Goal: Transaction & Acquisition: Purchase product/service

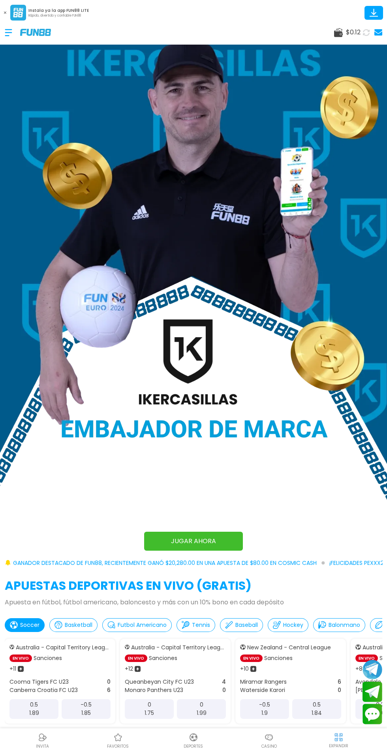
click at [338, 736] on img at bounding box center [338, 737] width 10 height 10
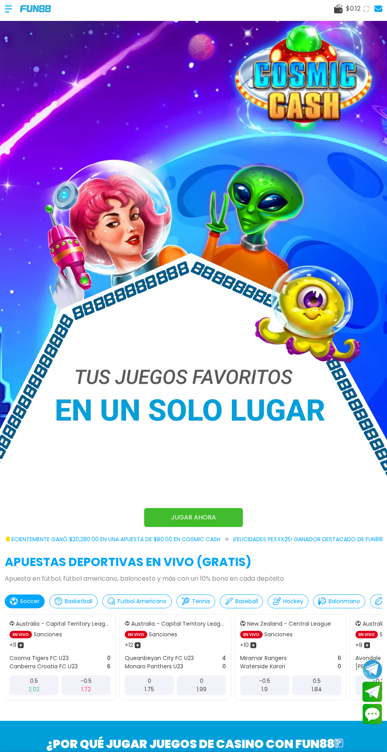
click at [25, 21] on img at bounding box center [193, 267] width 387 height 535
click at [12, 8] on div at bounding box center [12, 8] width 15 height 23
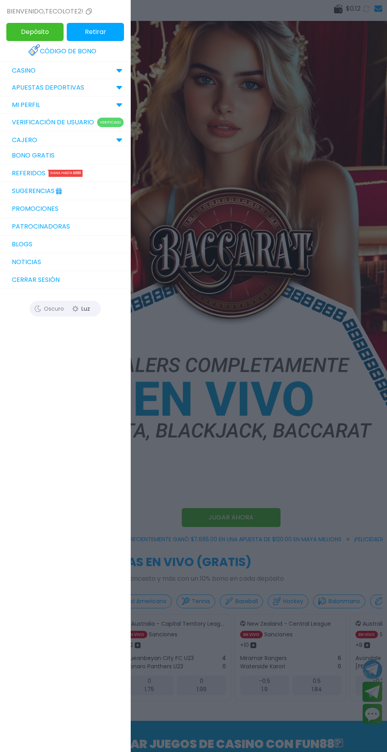
click at [39, 53] on img at bounding box center [34, 50] width 13 height 13
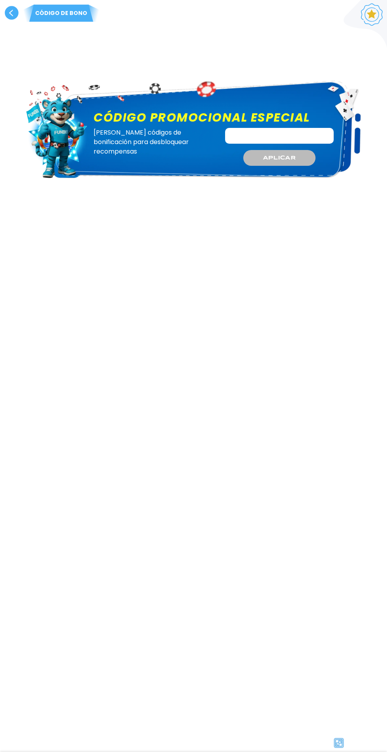
click at [310, 125] on label "Código promocional especial" at bounding box center [214, 118] width 251 height 18
click at [310, 128] on input "Código promocional especial" at bounding box center [279, 136] width 109 height 16
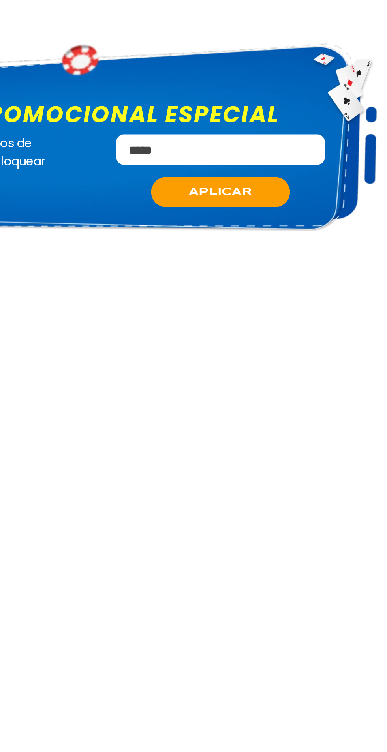
click at [281, 158] on span "APLICAR" at bounding box center [279, 158] width 33 height 8
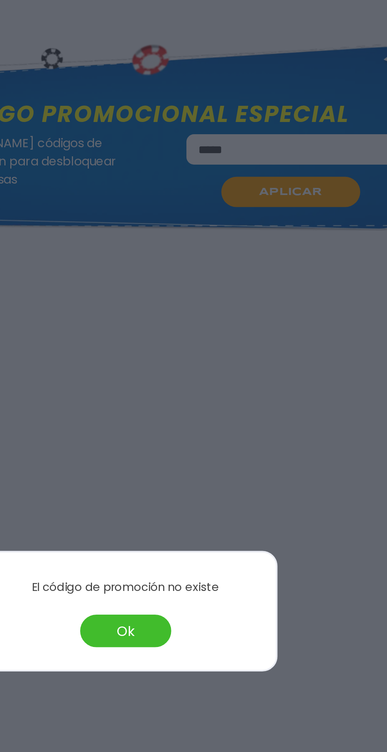
click at [193, 391] on button "Ok" at bounding box center [193, 386] width 47 height 17
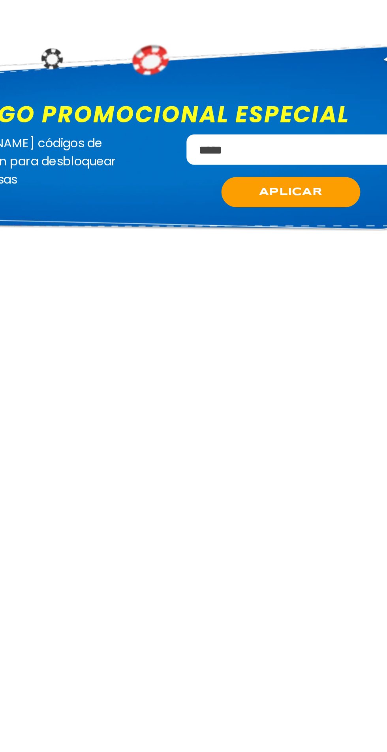
click at [191, 385] on div "Código [PERSON_NAME] Código promocional especial Canjee códigos de bonificación…" at bounding box center [193, 376] width 387 height 752
click at [277, 136] on input "*****" at bounding box center [279, 136] width 109 height 16
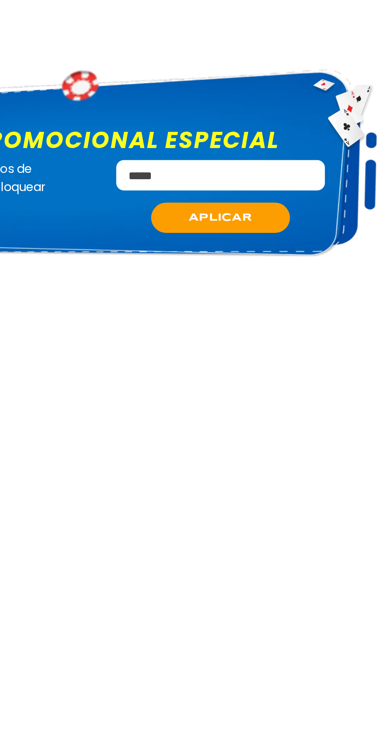
type input "*****"
click at [268, 162] on span "APLICAR" at bounding box center [279, 158] width 33 height 8
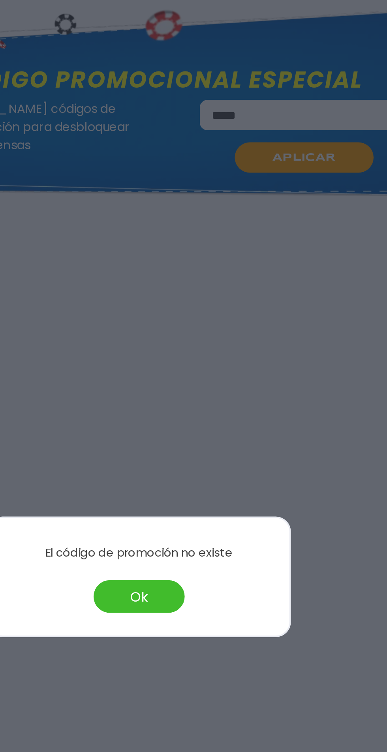
click at [197, 386] on button "Ok" at bounding box center [193, 386] width 47 height 17
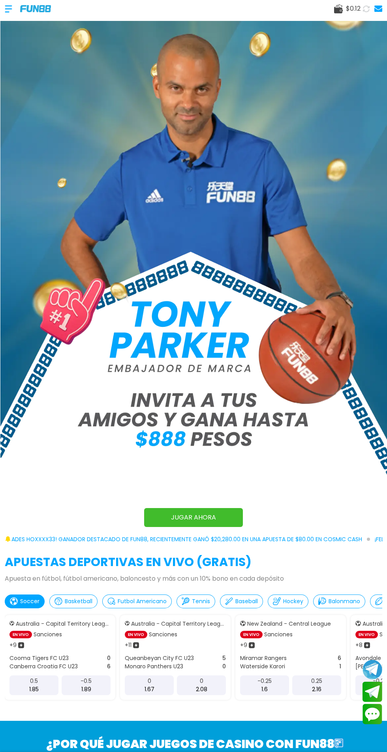
click at [12, 9] on div at bounding box center [12, 8] width 15 height 23
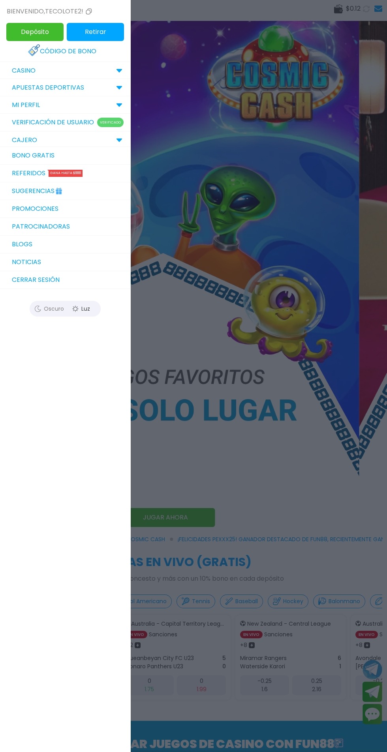
click at [21, 198] on link "Sugerencias" at bounding box center [65, 191] width 130 height 18
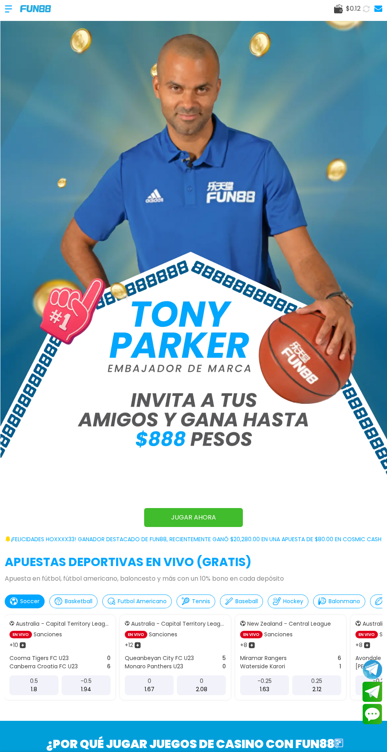
click at [14, 13] on div at bounding box center [12, 8] width 15 height 23
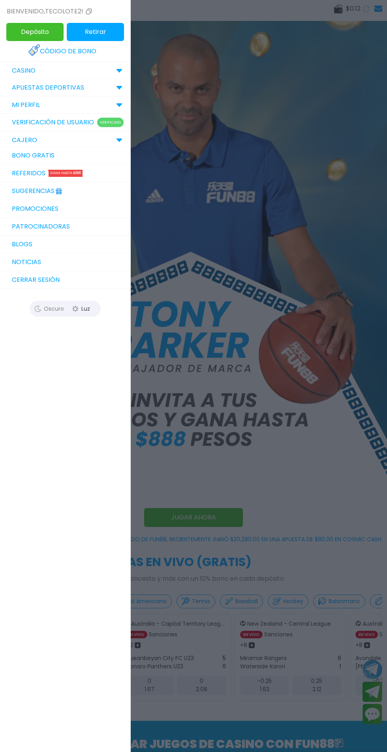
click at [35, 173] on link "Referidos Gana hasta $888" at bounding box center [65, 174] width 130 height 18
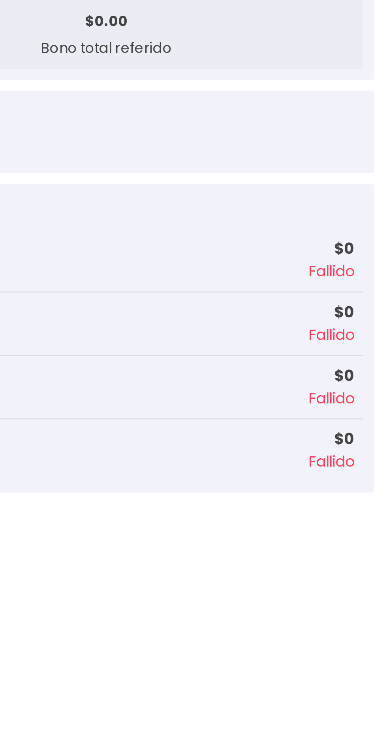
click at [365, 346] on p "$ 0" at bounding box center [325, 348] width 99 height 8
click at [373, 329] on p "Fallido" at bounding box center [325, 333] width 99 height 8
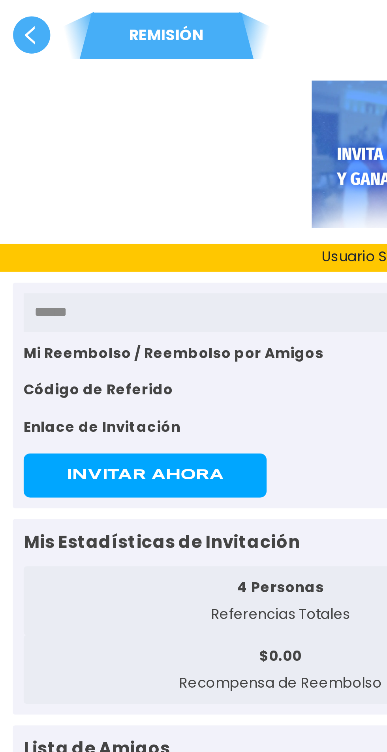
click at [5, 9] on icon at bounding box center [12, 13] width 14 height 14
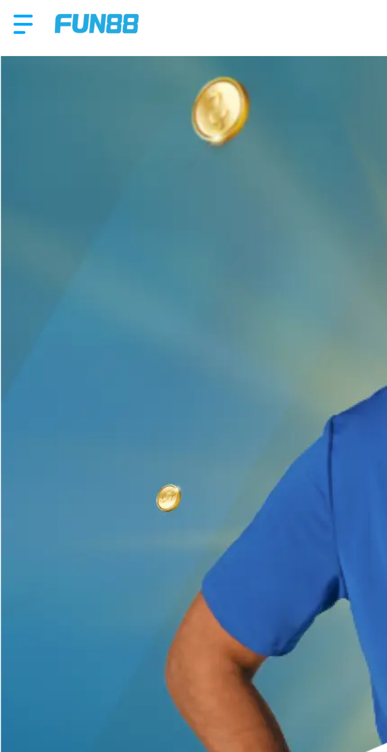
click at [9, 11] on div at bounding box center [12, 8] width 15 height 23
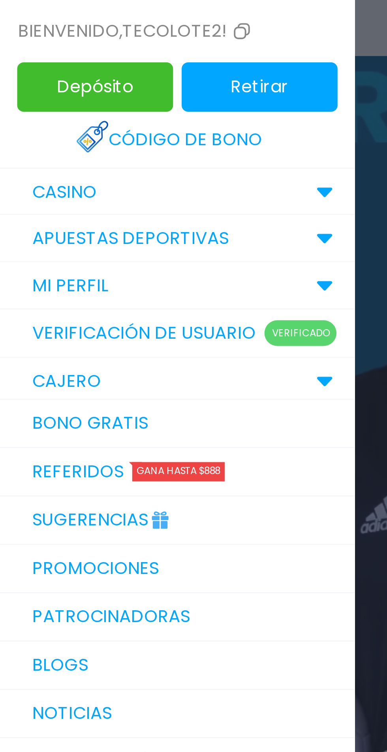
click at [98, 149] on link "Bono Gratis" at bounding box center [65, 156] width 130 height 18
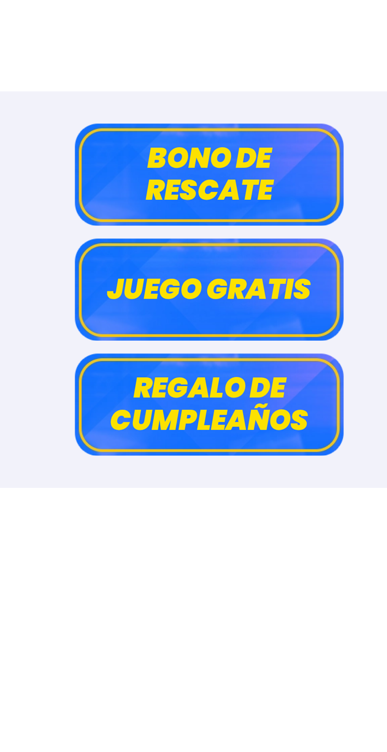
click at [228, 114] on button "Juego gratis" at bounding box center [193, 106] width 99 height 37
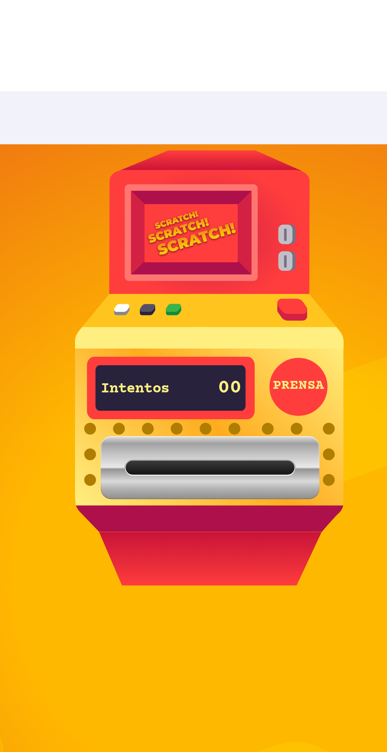
click at [235, 143] on button "PRENSA" at bounding box center [225, 141] width 21 height 21
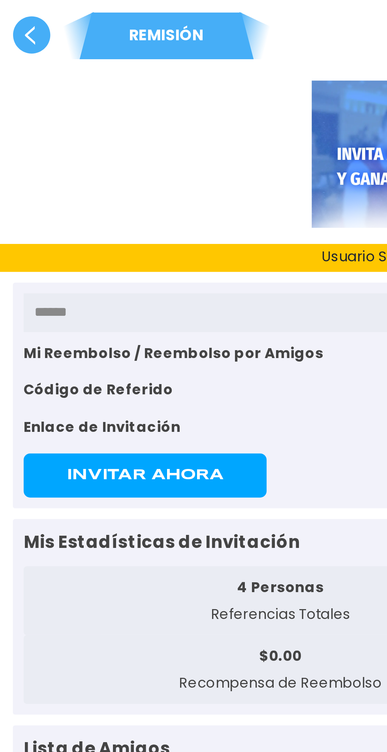
click at [5, 14] on use at bounding box center [12, 13] width 14 height 14
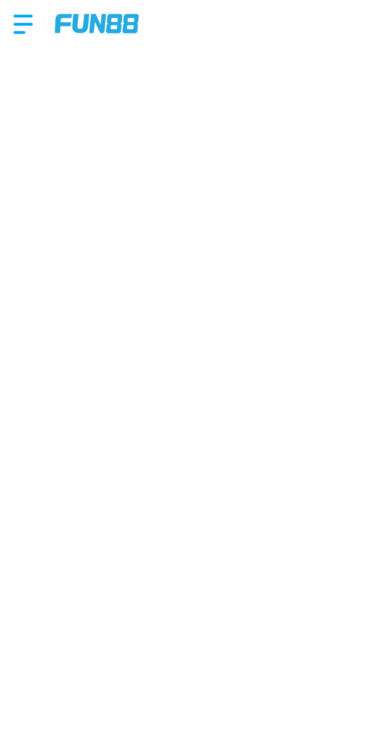
click at [10, 15] on div at bounding box center [12, 8] width 15 height 23
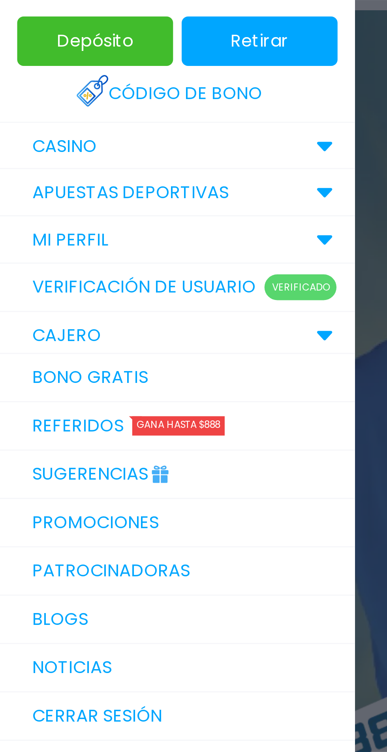
click at [101, 208] on link "Promociones" at bounding box center [65, 209] width 130 height 18
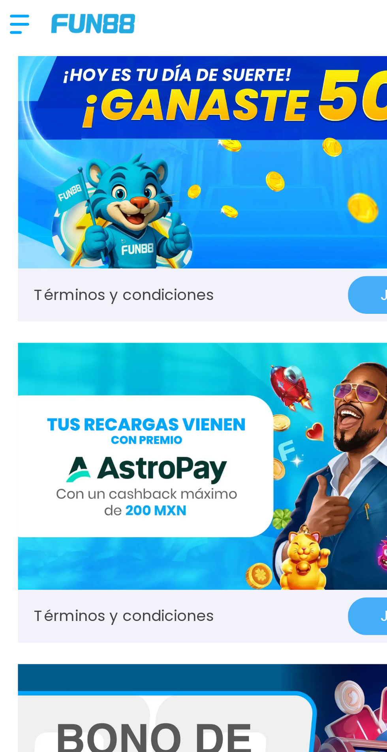
click at [133, 113] on button "Juega aquí" at bounding box center [156, 108] width 54 height 14
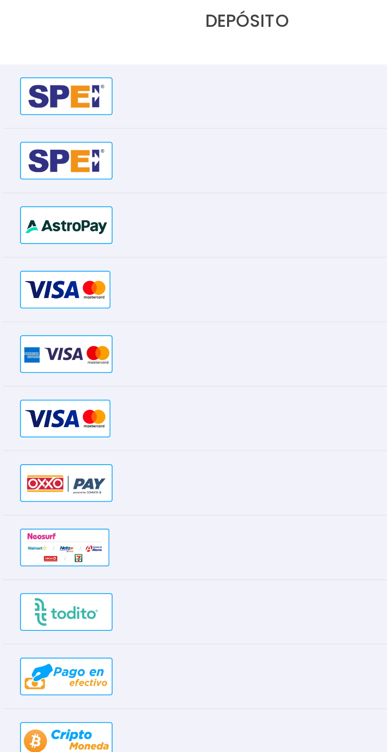
click at [110, 135] on div "TARJETAS 6 Min $ 3 Max $ 20,000" at bounding box center [193, 130] width 382 height 24
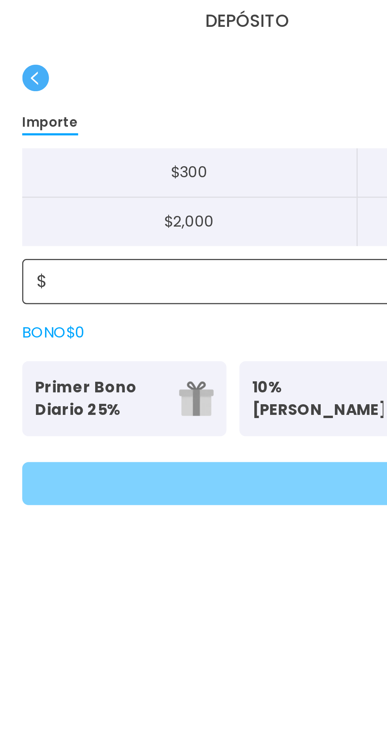
click at [113, 105] on input at bounding box center [196, 103] width 354 height 9
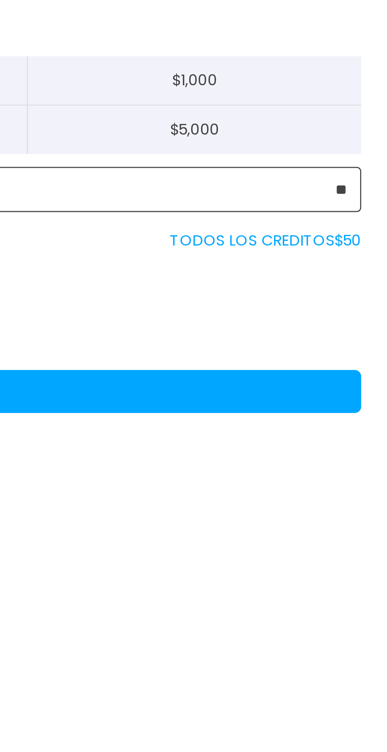
type input "**"
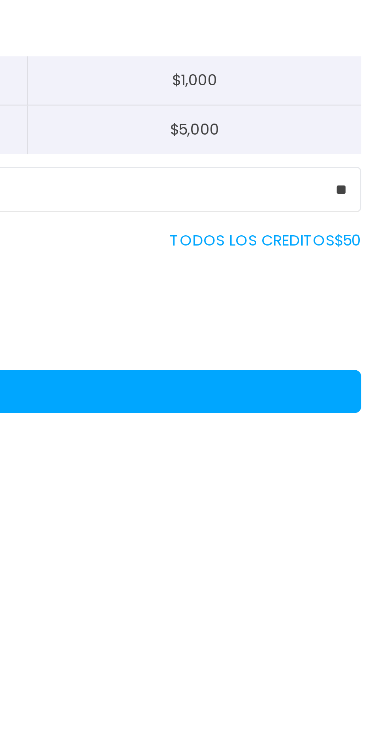
click at [364, 185] on button "Depósito" at bounding box center [193, 189] width 368 height 16
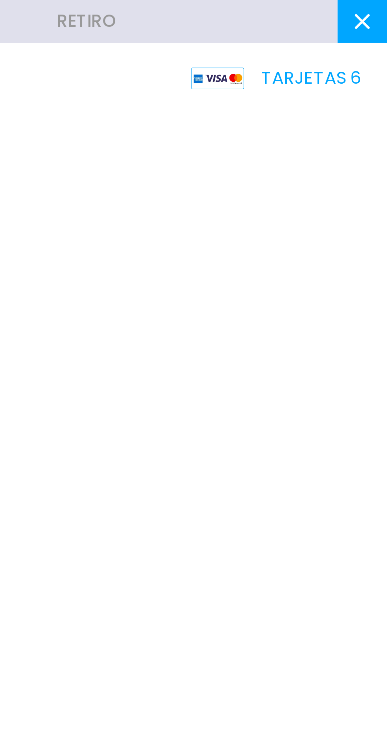
click at [371, 7] on button at bounding box center [378, 8] width 18 height 16
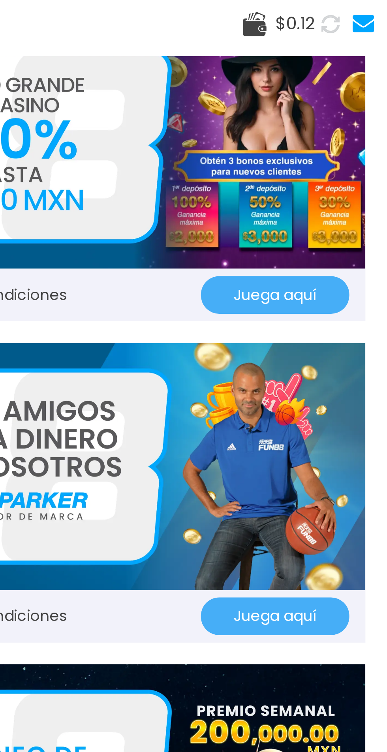
click at [346, 8] on span "$ 0.12" at bounding box center [353, 8] width 15 height 9
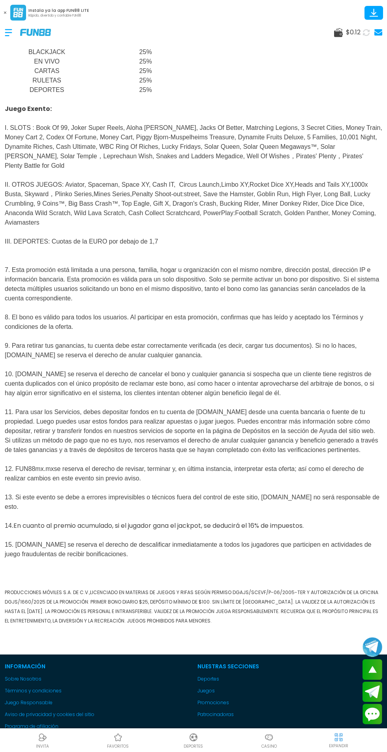
scroll to position [404, 0]
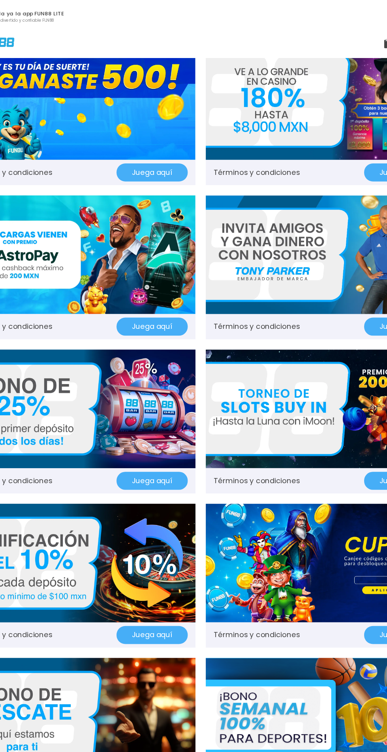
scroll to position [3, 0]
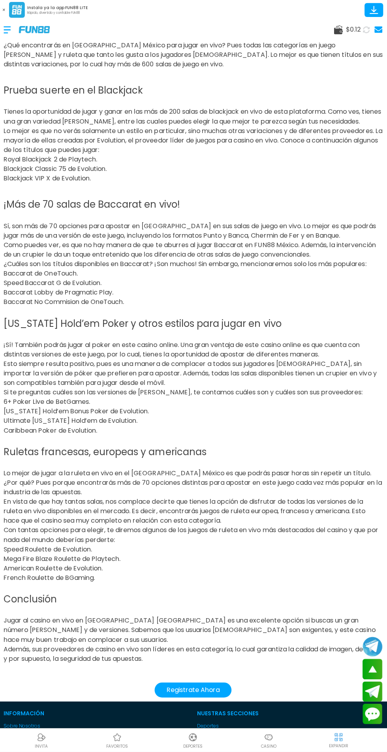
click at [206, 689] on button "Registrate Ahora" at bounding box center [193, 690] width 77 height 15
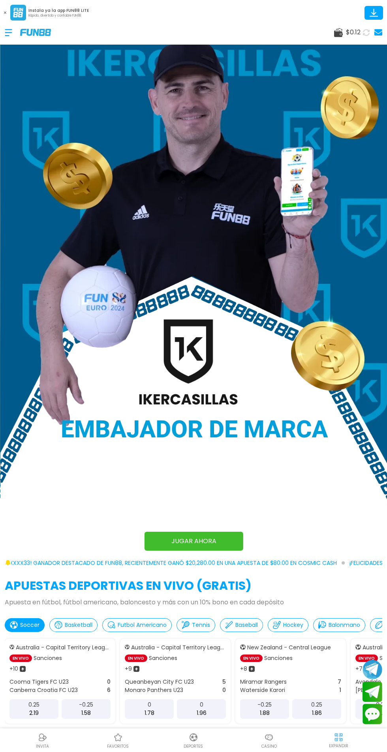
click at [328, 42] on div "$ 0.12" at bounding box center [193, 33] width 387 height 24
click at [347, 32] on span "$ 0.12" at bounding box center [353, 32] width 15 height 9
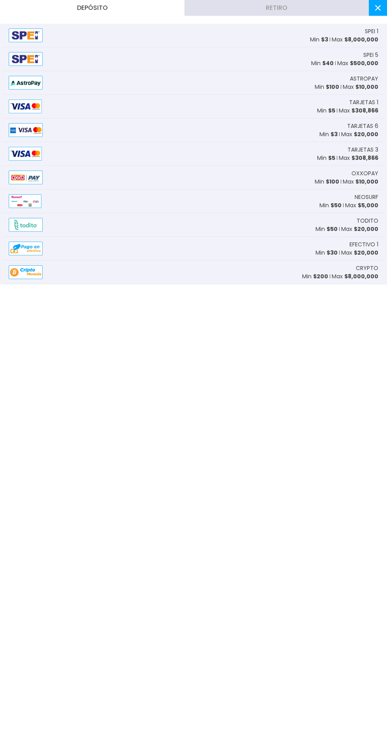
click at [265, 211] on div "NEOSURF Min $ 50 Max $ 5,000" at bounding box center [193, 201] width 382 height 24
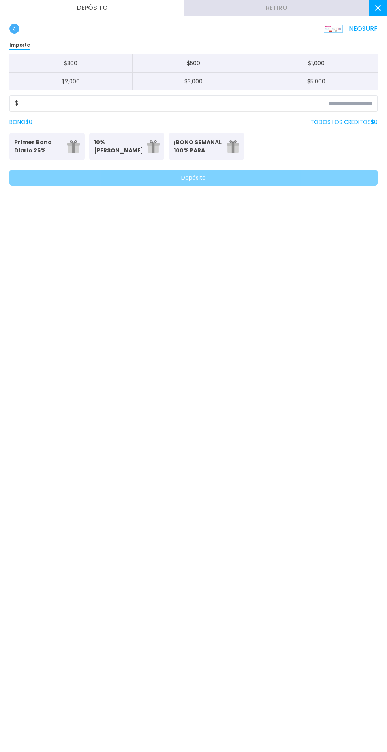
click at [376, 13] on button at bounding box center [378, 8] width 18 height 16
